Goal: Navigation & Orientation: Find specific page/section

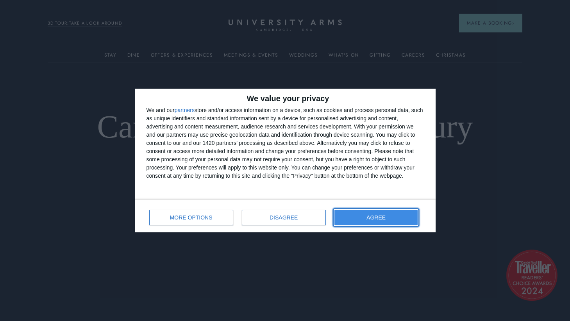
click at [386, 218] on span "AGREE" at bounding box center [375, 217] width 19 height 5
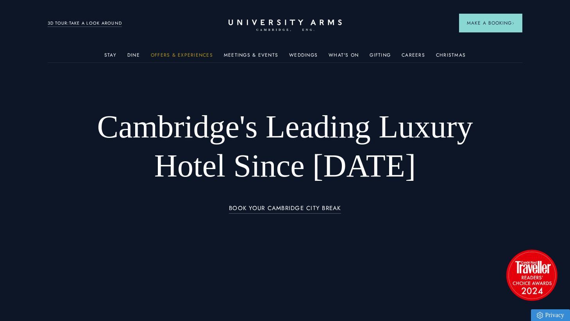
click at [175, 54] on link "Offers & Experiences" at bounding box center [182, 57] width 62 height 10
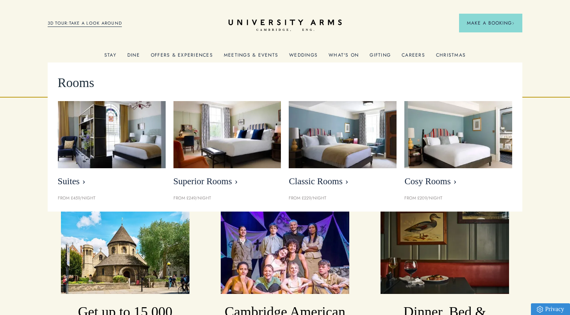
click at [113, 55] on link "Stay" at bounding box center [110, 57] width 12 height 10
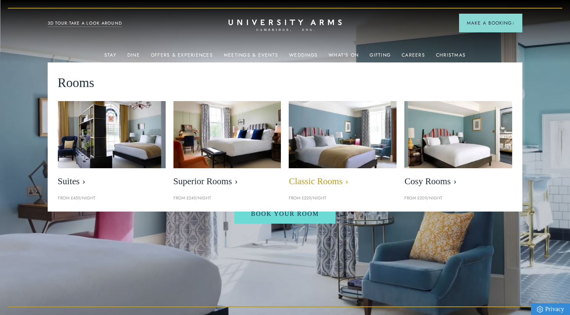
click at [344, 140] on img at bounding box center [343, 134] width 124 height 77
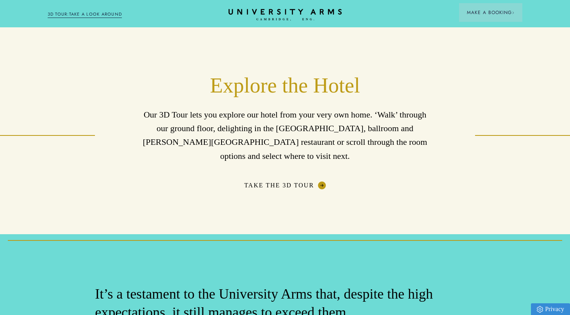
scroll to position [1289, 0]
click at [293, 182] on link "Take The 3D Tour" at bounding box center [285, 186] width 82 height 8
